Goal: Feedback & Contribution: Contribute content

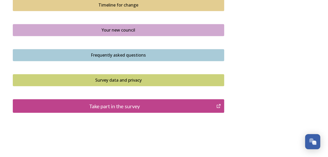
scroll to position [403, 0]
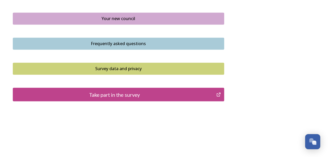
click at [136, 94] on div "Take part in the survey" at bounding box center [115, 95] width 198 height 8
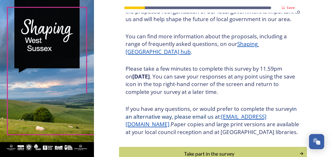
scroll to position [93, 0]
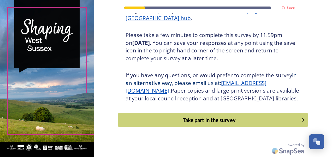
click at [211, 118] on div "Take part in the survey" at bounding box center [209, 120] width 176 height 8
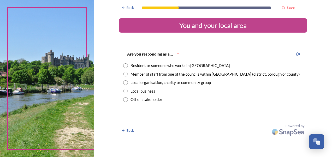
click at [127, 66] on input "radio" at bounding box center [125, 65] width 5 height 5
radio input "true"
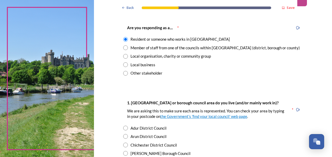
scroll to position [52, 0]
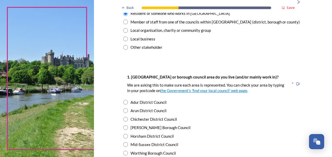
click at [167, 119] on div "Chichester District Council" at bounding box center [154, 119] width 46 height 6
radio input "true"
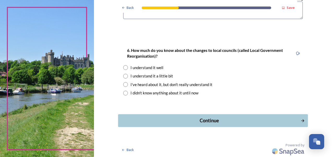
scroll to position [379, 0]
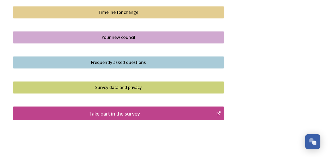
scroll to position [392, 0]
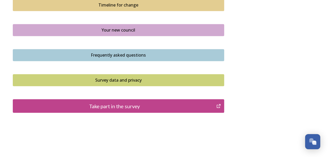
click at [132, 107] on div "Take part in the survey" at bounding box center [115, 106] width 198 height 8
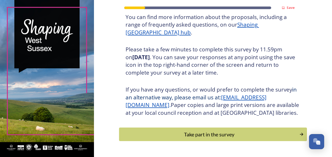
scroll to position [93, 0]
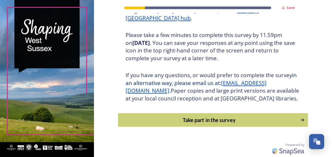
click at [211, 122] on div "Take part in the survey" at bounding box center [209, 120] width 176 height 8
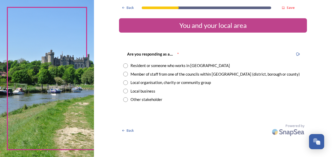
click at [125, 65] on input "radio" at bounding box center [125, 65] width 5 height 5
radio input "true"
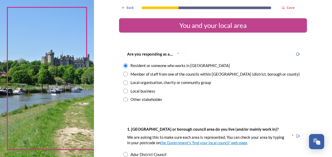
click at [123, 75] on input "radio" at bounding box center [125, 74] width 5 height 5
radio input "true"
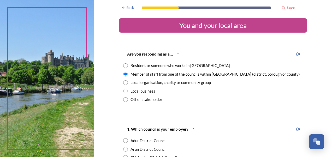
click at [123, 68] on input "radio" at bounding box center [125, 65] width 5 height 5
radio input "true"
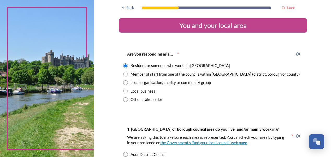
click at [123, 75] on input "radio" at bounding box center [125, 74] width 5 height 5
radio input "true"
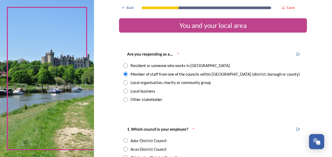
click at [135, 65] on div "Resident or someone who works in [GEOGRAPHIC_DATA]" at bounding box center [180, 66] width 99 height 6
radio input "true"
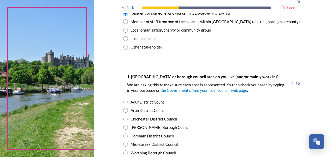
scroll to position [78, 0]
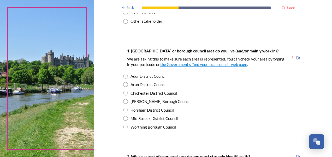
click at [147, 93] on div "Chichester District Council" at bounding box center [154, 93] width 46 height 6
radio input "true"
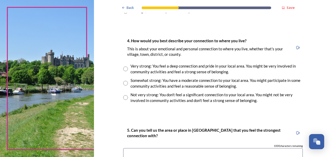
scroll to position [287, 0]
